Goal: Information Seeking & Learning: Learn about a topic

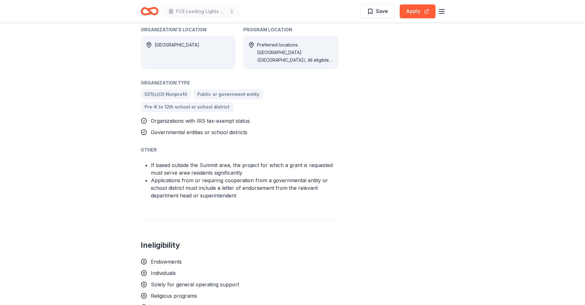
scroll to position [379, 0]
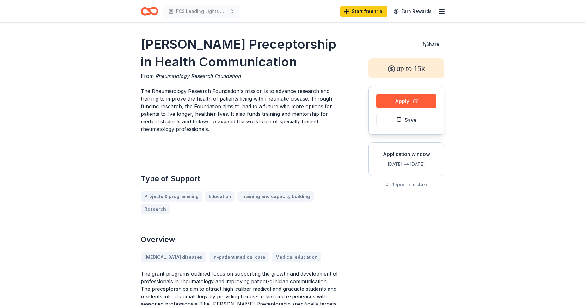
scroll to position [32, 0]
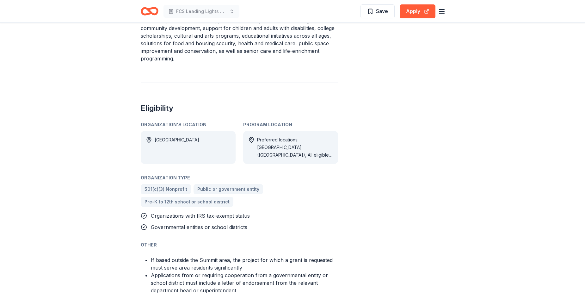
scroll to position [284, 0]
